Goal: Task Accomplishment & Management: Manage account settings

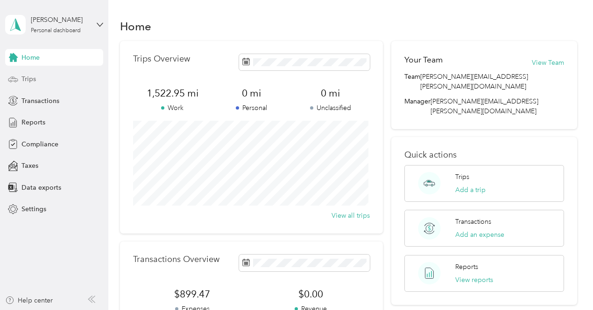
click at [22, 78] on span "Trips" at bounding box center [28, 79] width 14 height 10
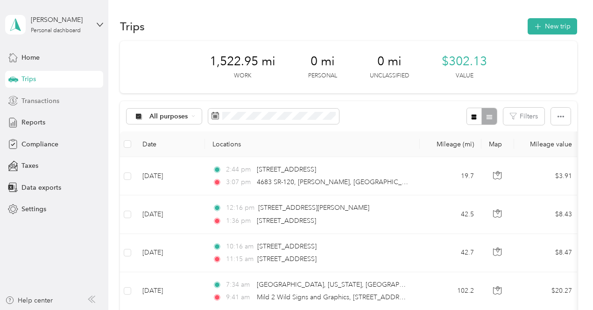
click at [32, 102] on span "Transactions" at bounding box center [40, 101] width 38 height 10
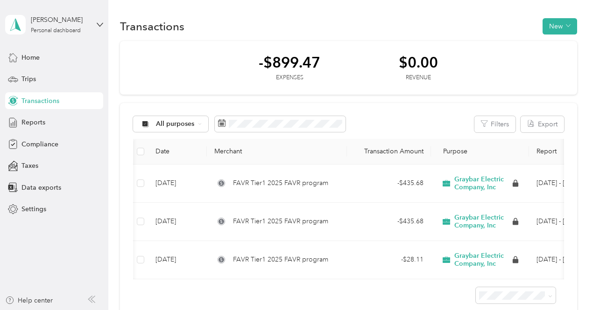
scroll to position [0, 61]
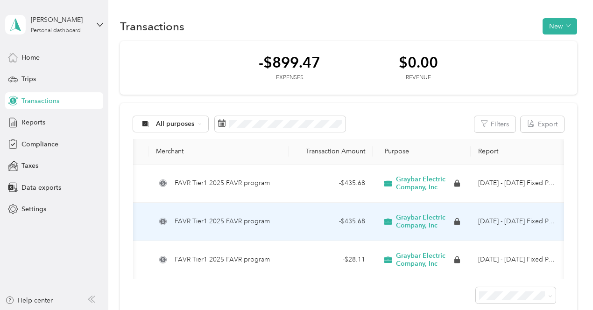
click at [508, 218] on td "[DATE] - [DATE] Fixed Payment" at bounding box center [516, 222] width 93 height 38
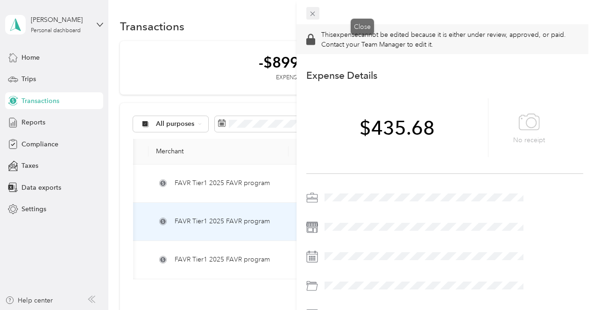
click at [316, 16] on icon at bounding box center [313, 14] width 8 height 8
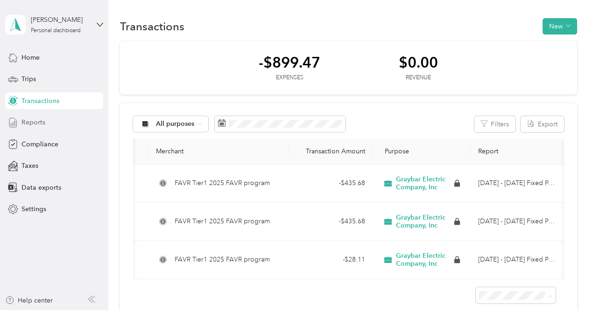
click at [37, 122] on span "Reports" at bounding box center [33, 123] width 24 height 10
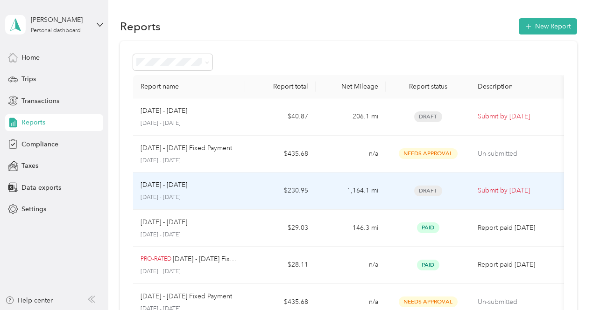
click at [428, 192] on span "Draft" at bounding box center [428, 191] width 28 height 11
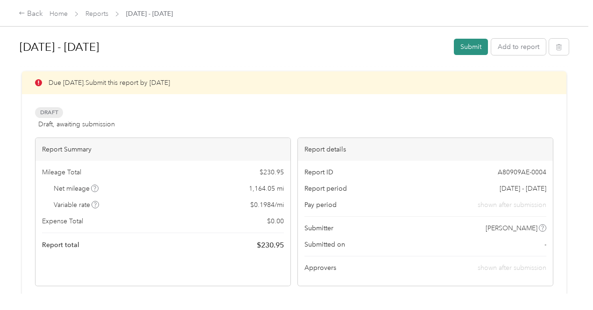
click at [464, 48] on button "Submit" at bounding box center [471, 47] width 34 height 16
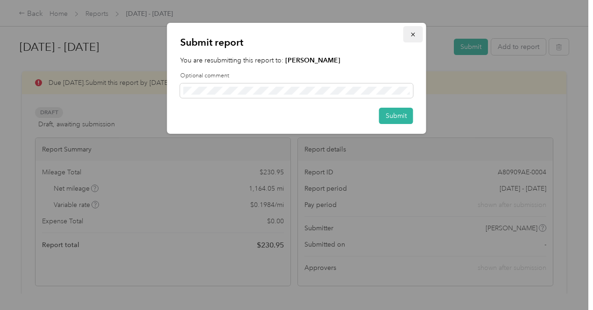
click at [415, 35] on icon "button" at bounding box center [413, 34] width 7 height 7
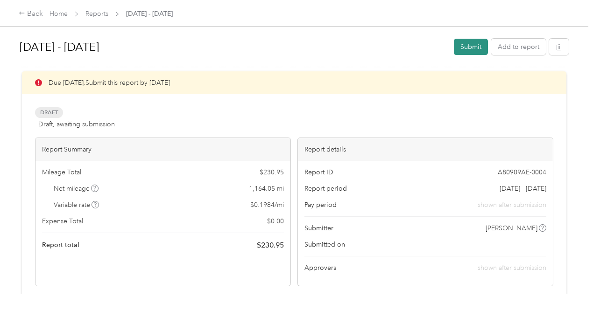
click at [466, 47] on button "Submit" at bounding box center [471, 47] width 34 height 16
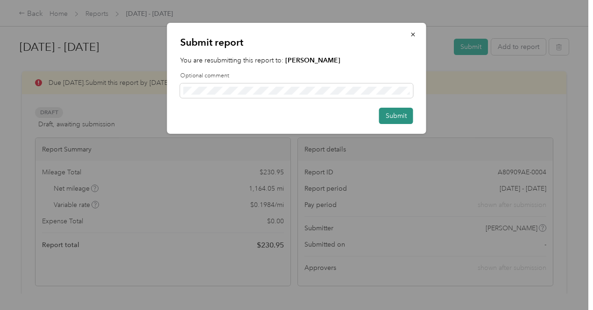
click at [399, 116] on button "Submit" at bounding box center [396, 116] width 34 height 16
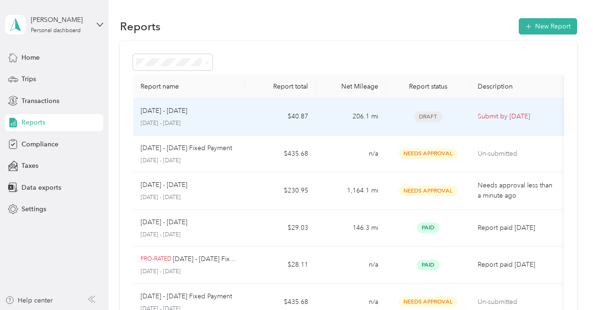
click at [197, 113] on div "[DATE] - [DATE]" at bounding box center [189, 111] width 98 height 10
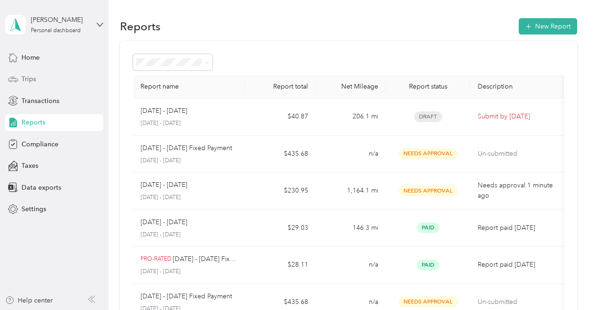
click at [27, 77] on span "Trips" at bounding box center [28, 79] width 14 height 10
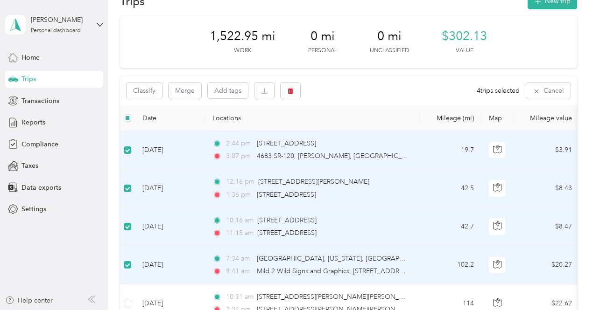
scroll to position [18, 0]
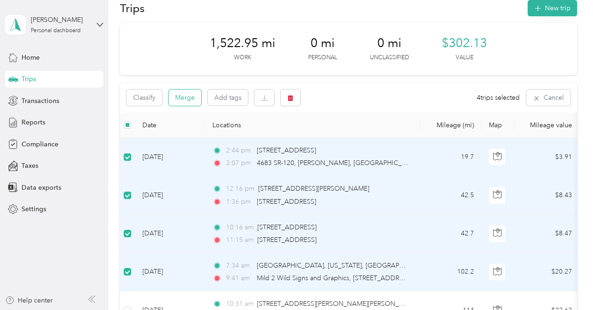
click at [187, 97] on button "Merge" at bounding box center [185, 98] width 33 height 16
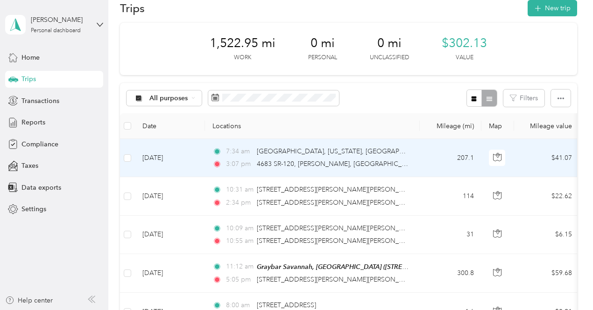
click at [425, 151] on td "207.1" at bounding box center [451, 158] width 62 height 38
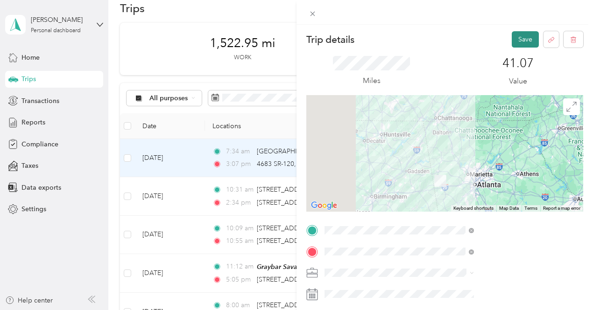
click at [515, 41] on button "Save" at bounding box center [525, 39] width 27 height 16
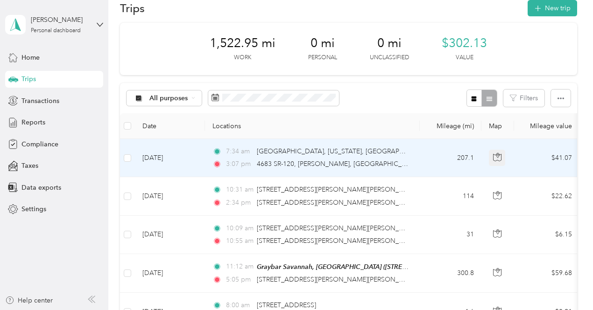
click at [497, 156] on icon "button" at bounding box center [497, 155] width 3 height 5
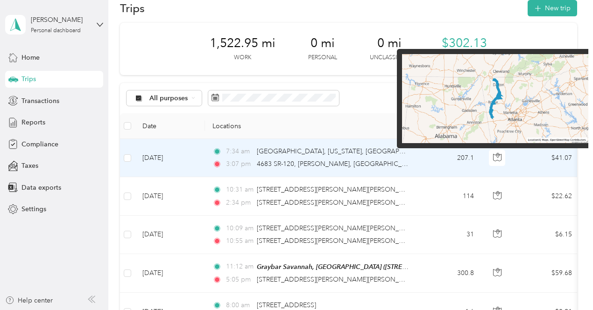
click at [527, 90] on img at bounding box center [495, 99] width 186 height 90
click at [512, 91] on img at bounding box center [495, 99] width 186 height 90
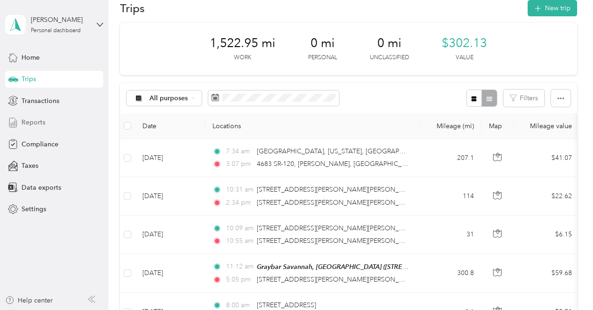
click at [43, 121] on span "Reports" at bounding box center [33, 123] width 24 height 10
